Goal: Transaction & Acquisition: Subscribe to service/newsletter

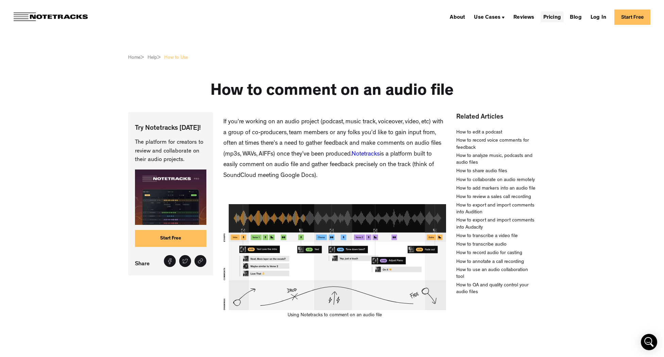
click at [547, 18] on link "Pricing" at bounding box center [551, 17] width 23 height 11
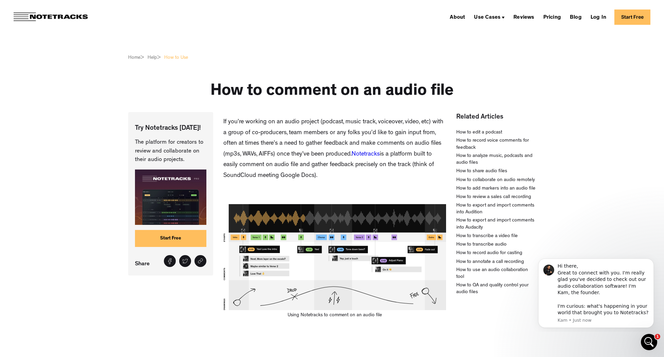
click at [633, 17] on link "Start Free" at bounding box center [632, 17] width 36 height 15
